Goal: Task Accomplishment & Management: Use online tool/utility

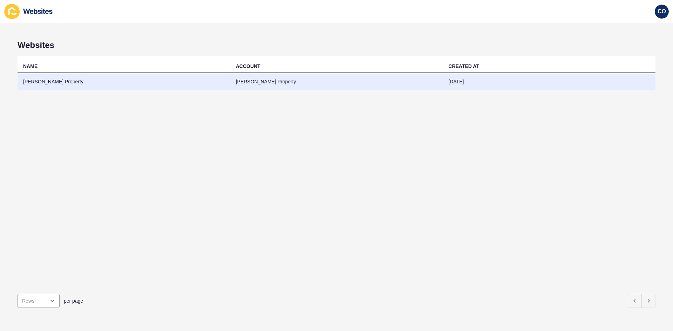
click at [50, 82] on td "[PERSON_NAME] Property" at bounding box center [124, 81] width 213 height 17
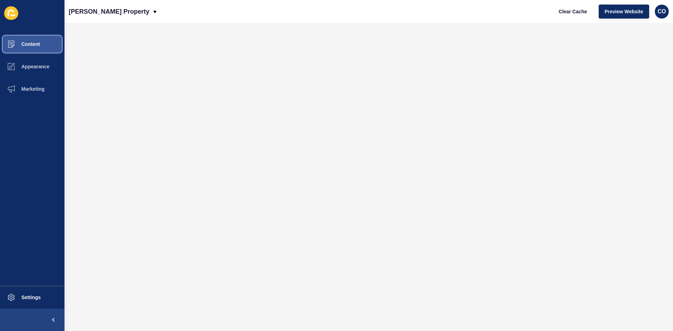
click at [42, 43] on button "Content" at bounding box center [32, 44] width 65 height 22
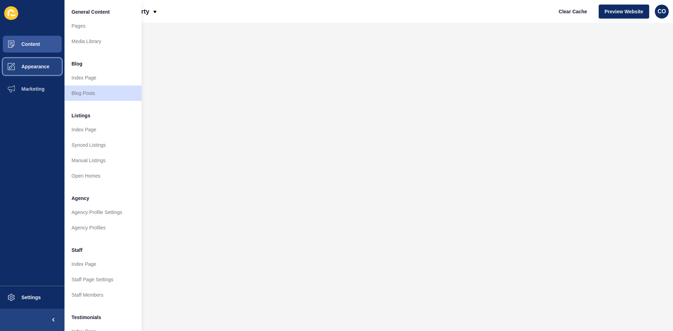
click at [43, 68] on span "Appearance" at bounding box center [24, 67] width 50 height 6
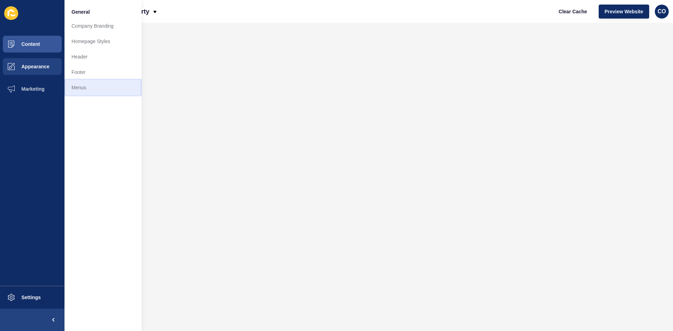
click at [75, 85] on link "Menus" at bounding box center [103, 87] width 77 height 15
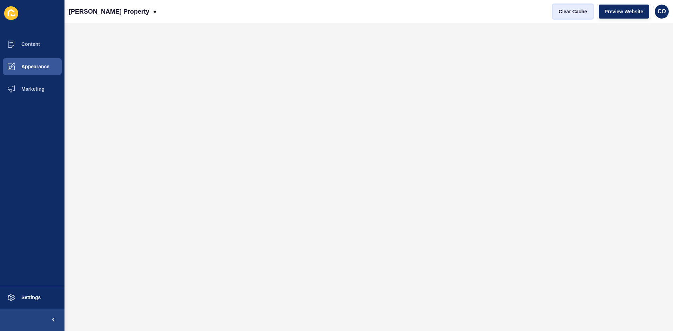
click at [538, 13] on span "Clear Cache" at bounding box center [573, 11] width 28 height 7
click at [538, 13] on span "Preview Website" at bounding box center [624, 11] width 39 height 7
